Goal: Task Accomplishment & Management: Use online tool/utility

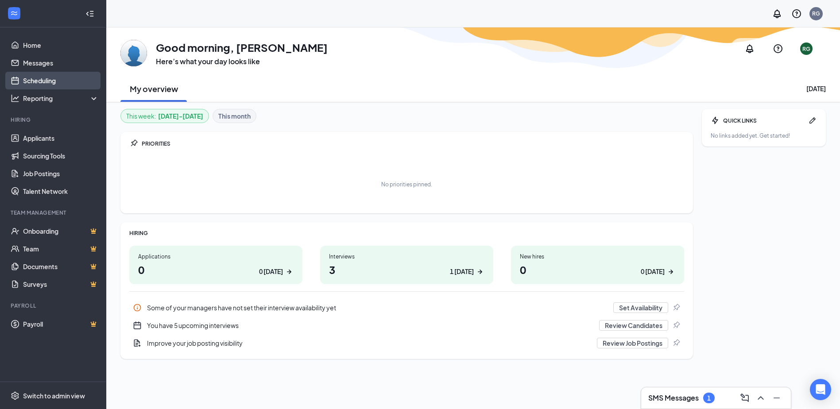
click at [75, 83] on link "Scheduling" at bounding box center [61, 81] width 76 height 18
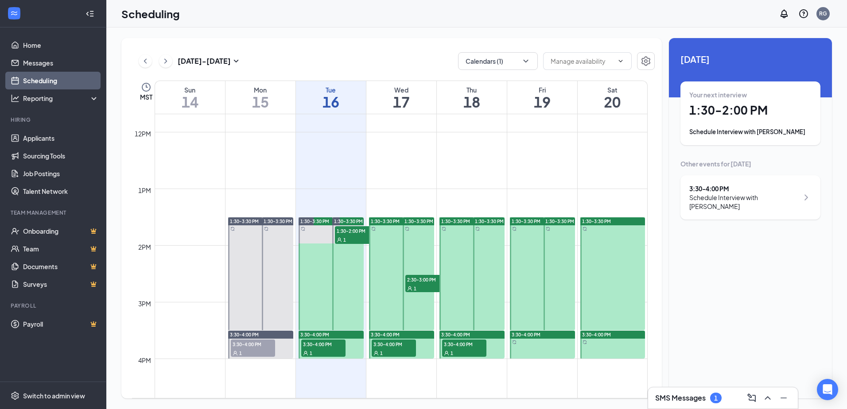
scroll to position [701, 0]
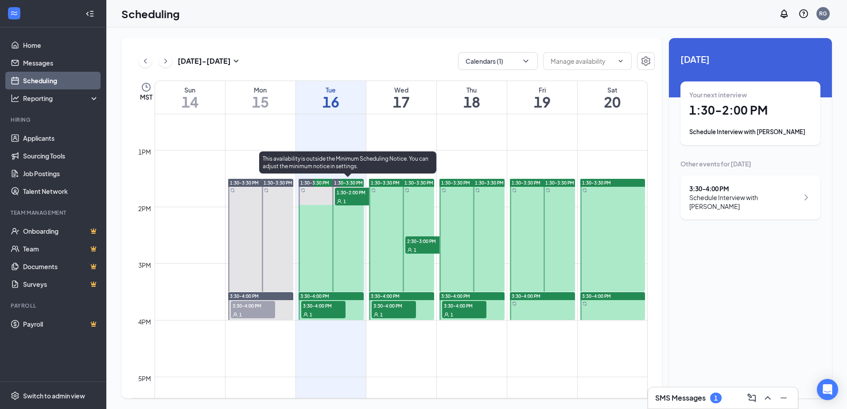
click at [347, 193] on span "1:30-2:00 PM" at bounding box center [357, 192] width 44 height 9
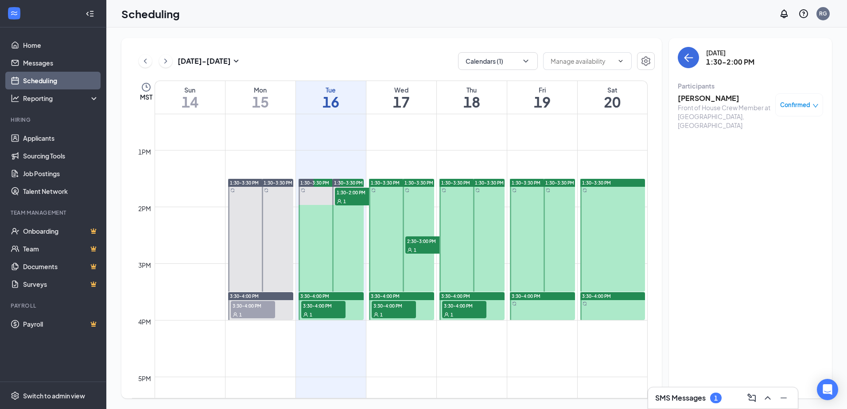
click at [316, 310] on div "1" at bounding box center [323, 314] width 44 height 9
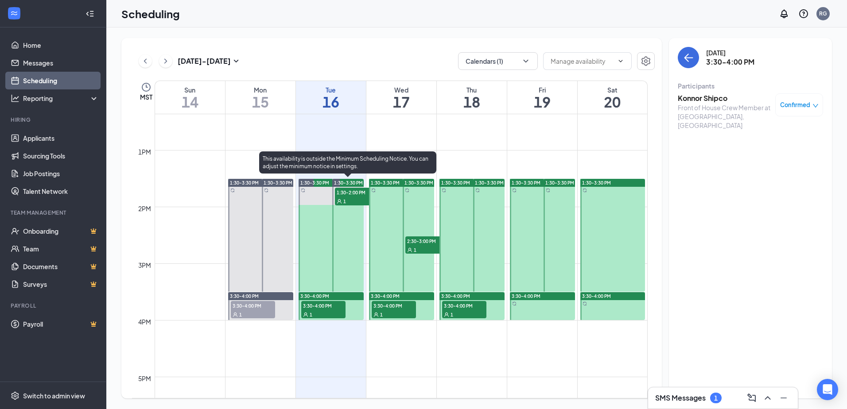
click at [362, 196] on span "1:30-2:00 PM" at bounding box center [357, 192] width 44 height 9
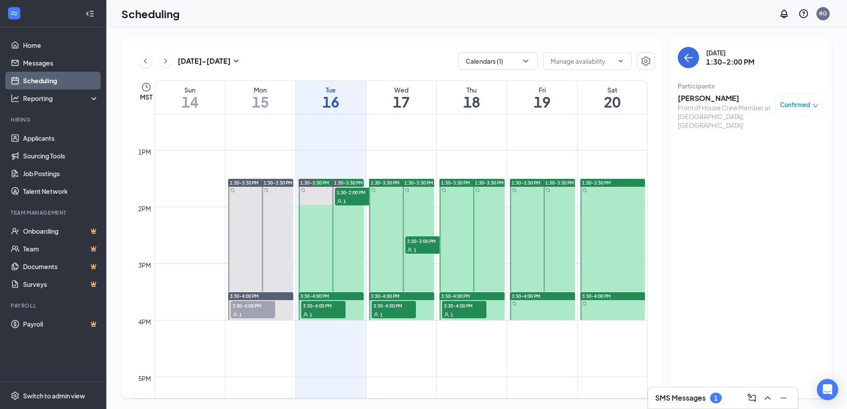
click at [720, 101] on h3 "[PERSON_NAME]" at bounding box center [724, 98] width 93 height 10
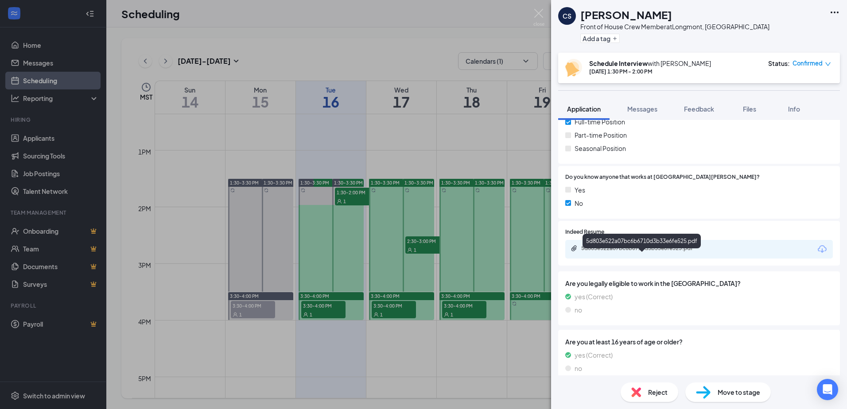
scroll to position [221, 0]
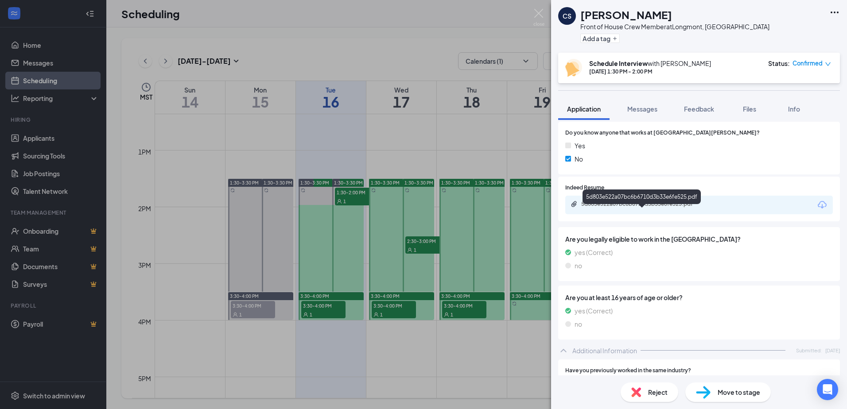
click at [630, 208] on div "5d803e522a07bc6b6710d3b33e6fe525.pdf" at bounding box center [643, 204] width 124 height 7
click at [539, 10] on img at bounding box center [538, 17] width 11 height 17
